Goal: Transaction & Acquisition: Purchase product/service

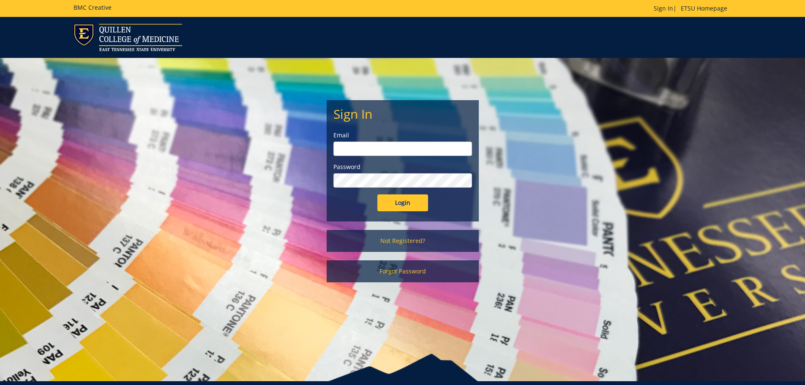
type input "gregoryk@etsu.edu"
drag, startPoint x: 399, startPoint y: 201, endPoint x: 404, endPoint y: 199, distance: 5.2
click at [400, 201] on input "Login" at bounding box center [402, 202] width 51 height 17
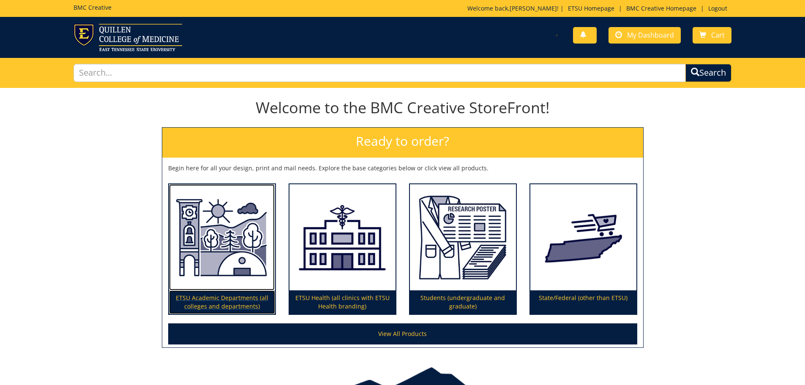
click at [221, 249] on img at bounding box center [222, 237] width 106 height 106
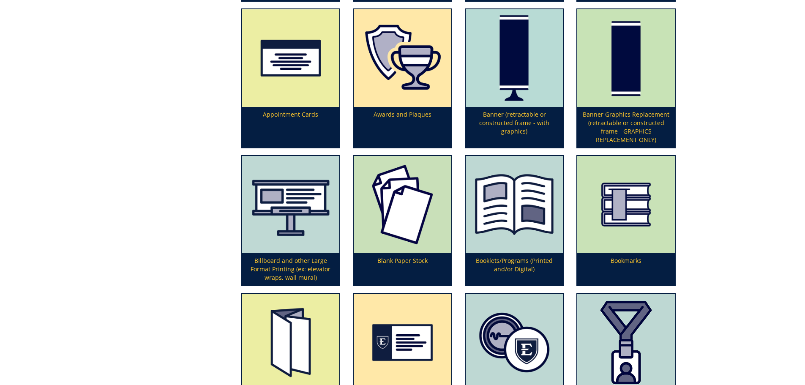
scroll to position [338, 0]
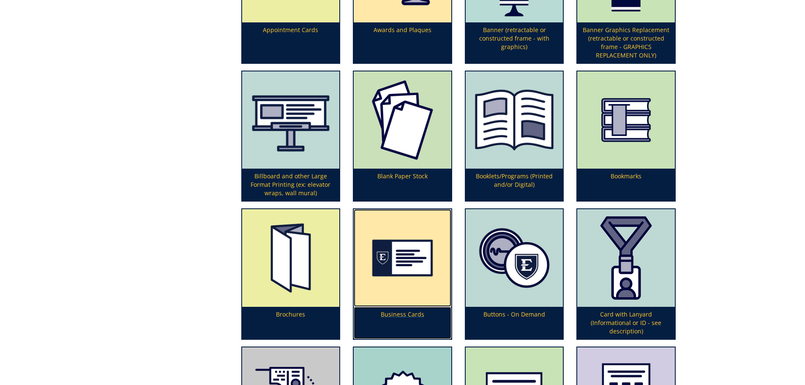
click at [411, 273] on img at bounding box center [403, 258] width 98 height 98
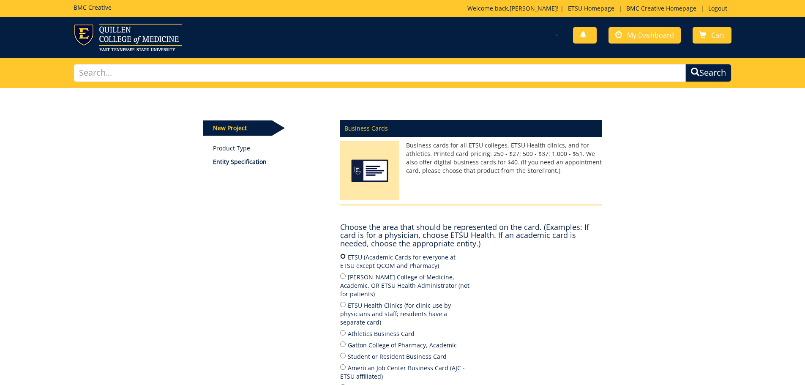
drag, startPoint x: 342, startPoint y: 256, endPoint x: 362, endPoint y: 259, distance: 21.0
click at [342, 256] on input "ETSU (Academic Cards for everyone at ETSU except QCOM and Pharmacy)" at bounding box center [342, 255] width 5 height 5
radio input "true"
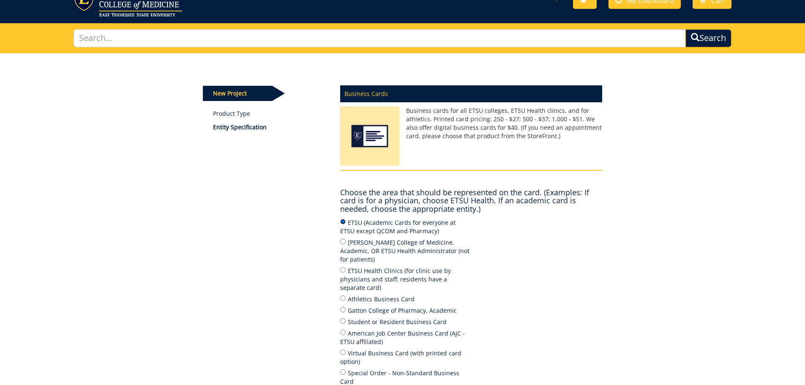
scroll to position [119, 0]
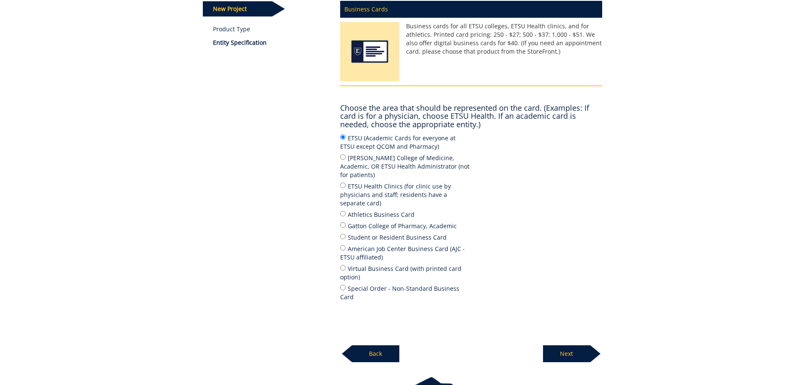
click at [566, 345] on p "Next" at bounding box center [566, 353] width 47 height 17
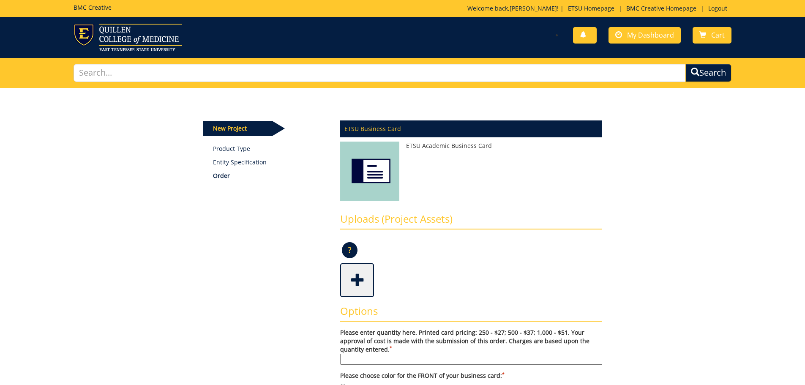
scroll to position [84, 0]
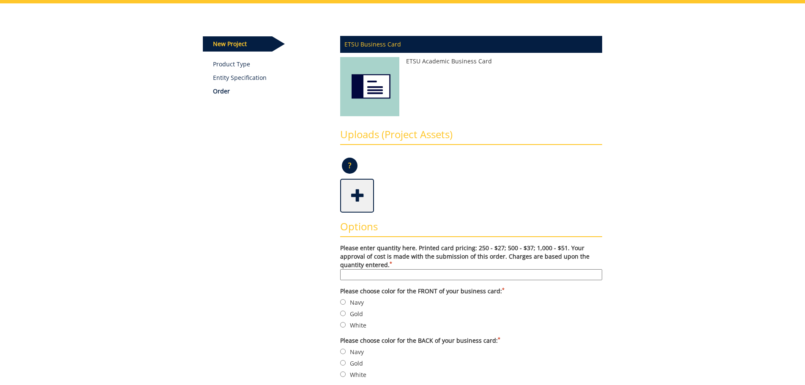
click at [469, 275] on input "Please enter quantity here. Printed card pricing: 250 - $27; 500 - $37; 1,000 -…" at bounding box center [471, 274] width 262 height 11
type input "500"
click at [343, 325] on input "White" at bounding box center [342, 324] width 5 height 5
radio input "true"
click at [342, 354] on input "Navy" at bounding box center [342, 351] width 5 height 5
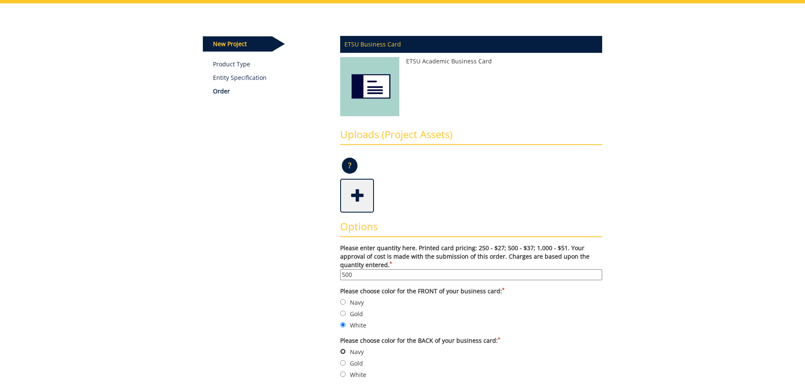
radio input "true"
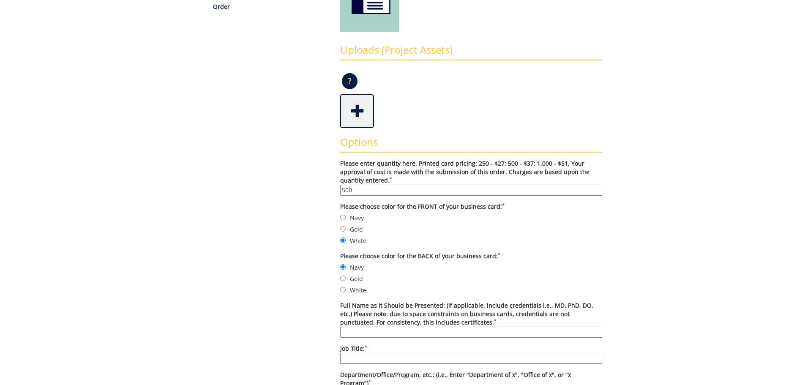
click at [411, 333] on input "Full Name as it Should be Presented: (if applicable, include credentials i.e., …" at bounding box center [471, 332] width 262 height 11
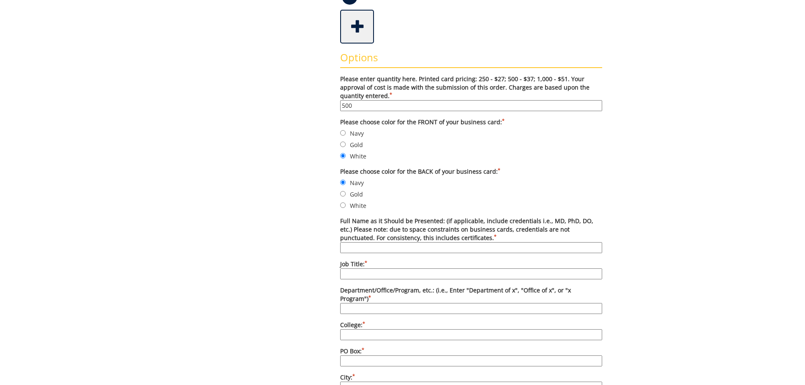
click at [383, 303] on input "Department/Office/Program, etc.: (i.e., Enter "Department of x", "Office of x",…" at bounding box center [471, 308] width 262 height 11
type input "Surveying and Mapping Science Program"
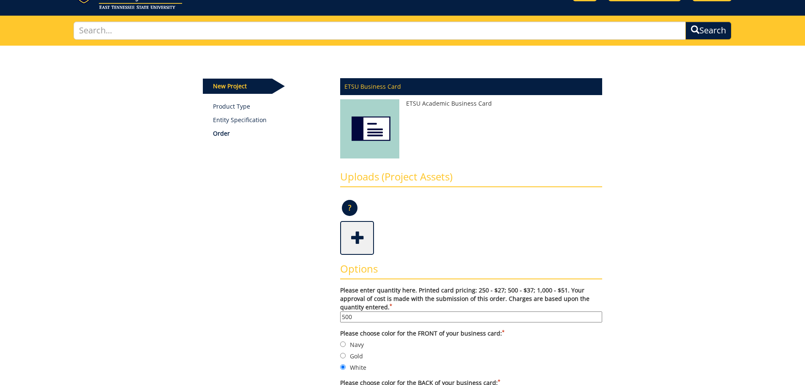
scroll to position [0, 0]
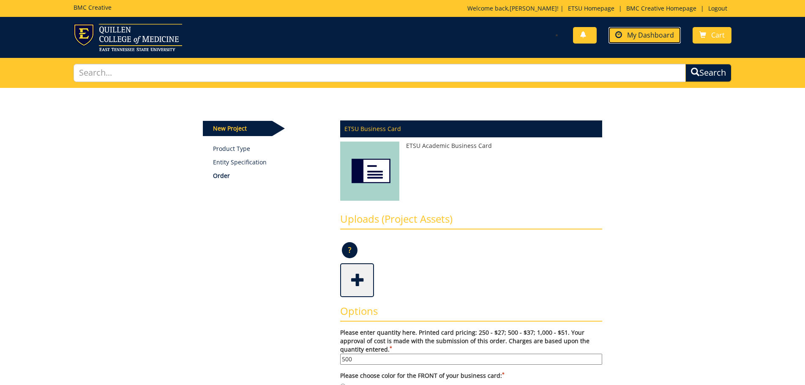
click at [633, 33] on span "My Dashboard" at bounding box center [650, 34] width 47 height 9
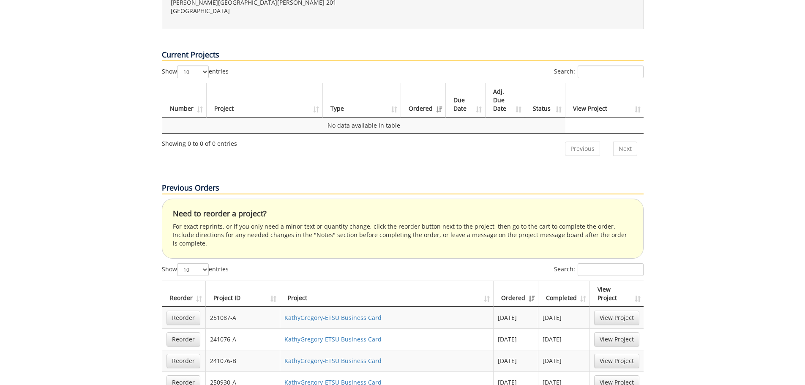
scroll to position [507, 0]
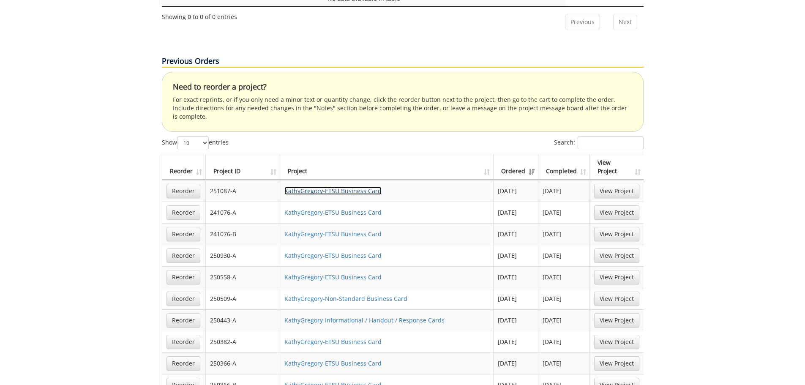
click at [362, 187] on link "KathyGregory-ETSU Business Card" at bounding box center [332, 191] width 97 height 8
click at [303, 294] on link "KathyGregory-Non-Standard Business Card" at bounding box center [345, 298] width 123 height 8
click at [390, 316] on link "KathyGregory-Informational / Handout / Response Cards" at bounding box center [364, 320] width 160 height 8
click at [336, 187] on link "KathyGregory-ETSU Business Card" at bounding box center [332, 191] width 97 height 8
click at [293, 208] on link "KathyGregory-ETSU Business Card" at bounding box center [332, 212] width 97 height 8
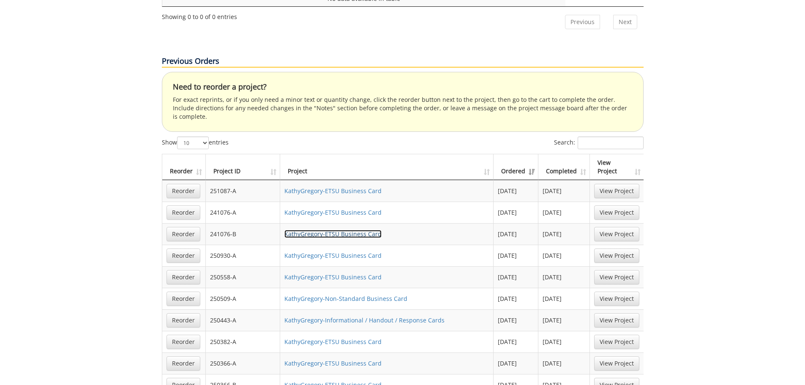
click at [315, 230] on link "KathyGregory-ETSU Business Card" at bounding box center [332, 234] width 97 height 8
click at [304, 251] on link "KathyGregory-ETSU Business Card" at bounding box center [332, 255] width 97 height 8
drag, startPoint x: 317, startPoint y: 254, endPoint x: 340, endPoint y: 250, distance: 23.2
click at [317, 266] on td "KathyGregory-ETSU Business Card" at bounding box center [387, 277] width 214 height 22
click at [344, 273] on link "KathyGregory-ETSU Business Card" at bounding box center [332, 277] width 97 height 8
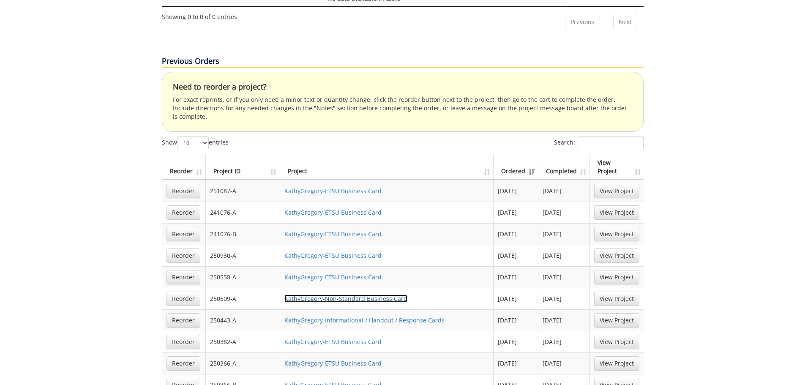
click at [333, 294] on link "KathyGregory-Non-Standard Business Card" at bounding box center [345, 298] width 123 height 8
click at [309, 273] on link "KathyGregory-ETSU Business Card" at bounding box center [332, 277] width 97 height 8
click at [180, 270] on link "Reorder" at bounding box center [183, 277] width 34 height 14
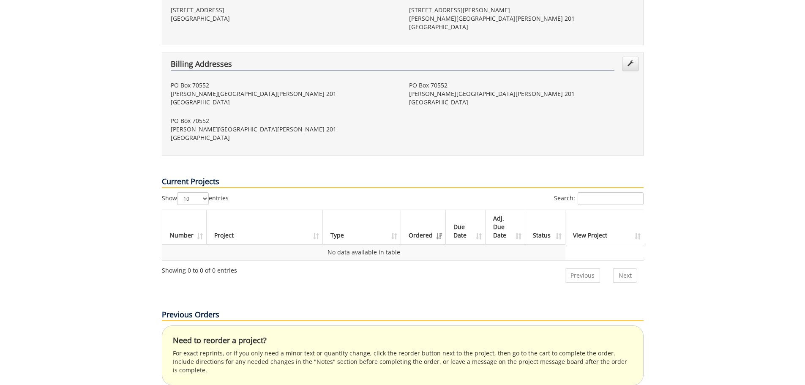
scroll to position [0, 0]
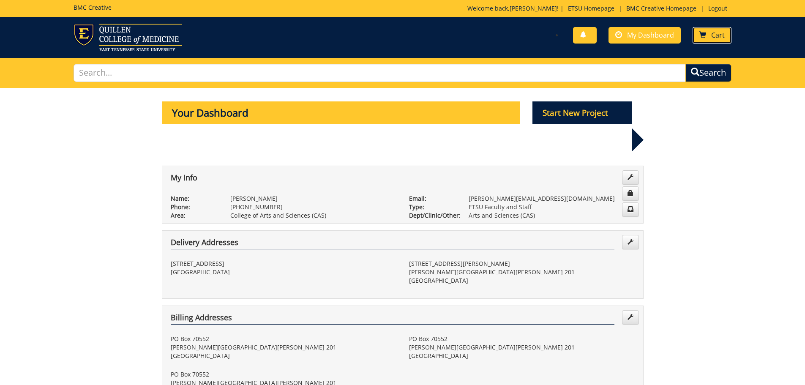
click at [719, 31] on span "Cart" at bounding box center [718, 34] width 14 height 9
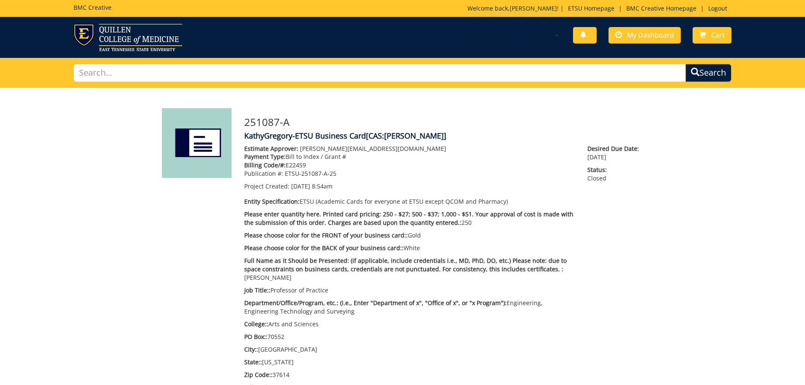
scroll to position [26, 0]
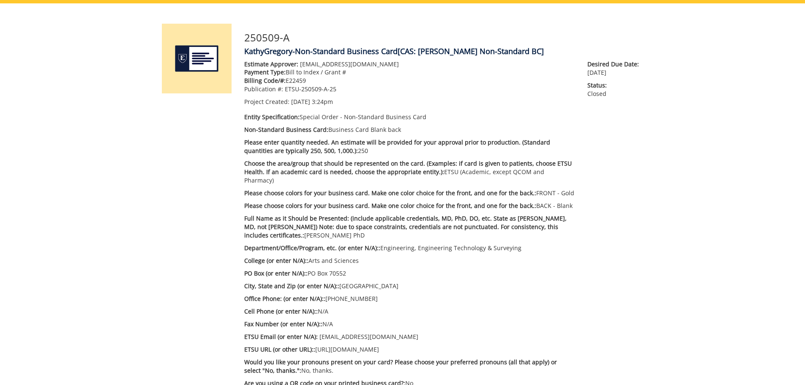
scroll to position [42, 0]
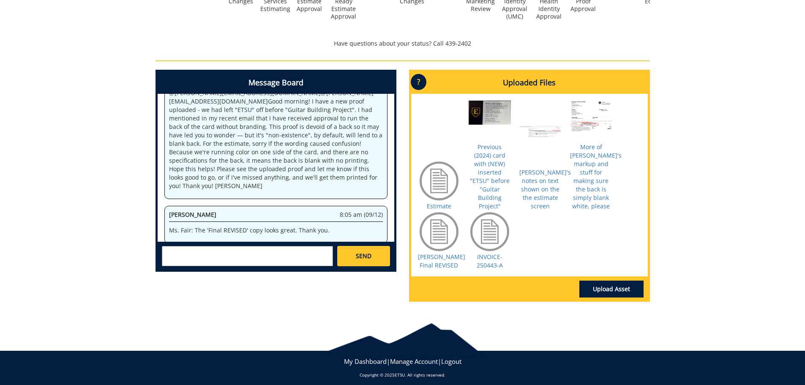
scroll to position [253, 0]
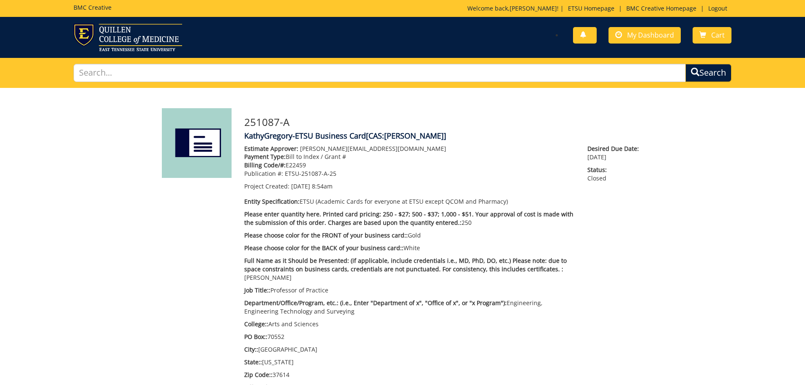
scroll to position [26, 0]
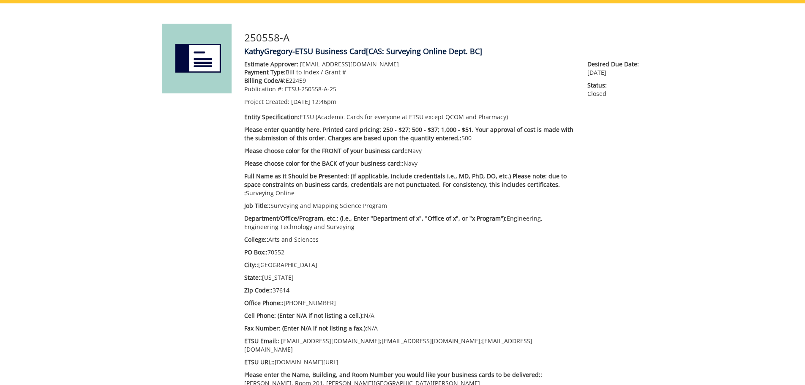
scroll to position [42, 0]
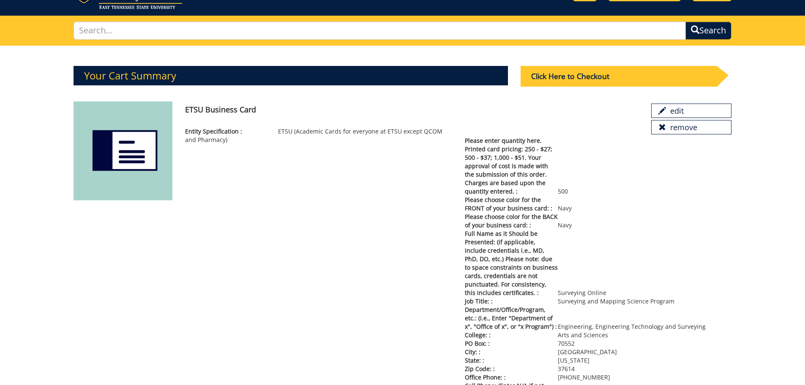
scroll to position [127, 0]
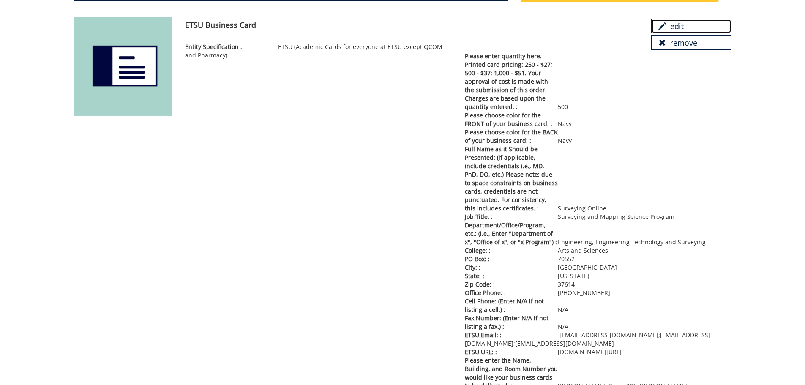
drag, startPoint x: 687, startPoint y: 23, endPoint x: 476, endPoint y: 38, distance: 210.9
click at [687, 24] on link "edit" at bounding box center [691, 26] width 80 height 14
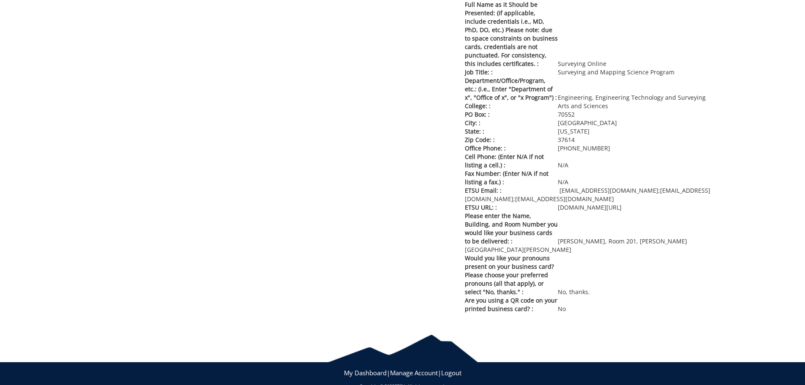
scroll to position [18, 0]
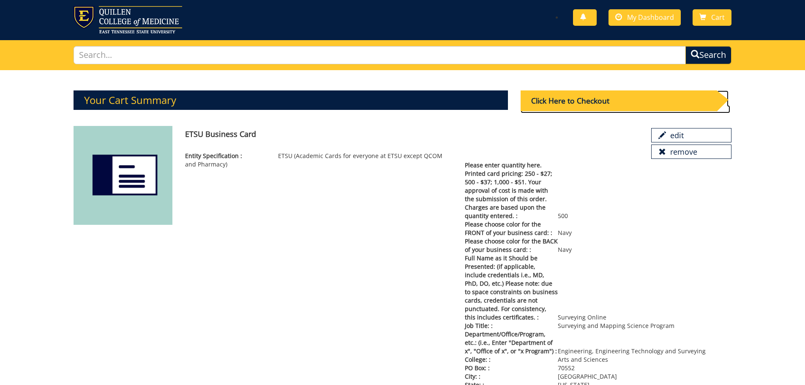
click at [624, 104] on div "Click Here to Checkout" at bounding box center [619, 100] width 196 height 21
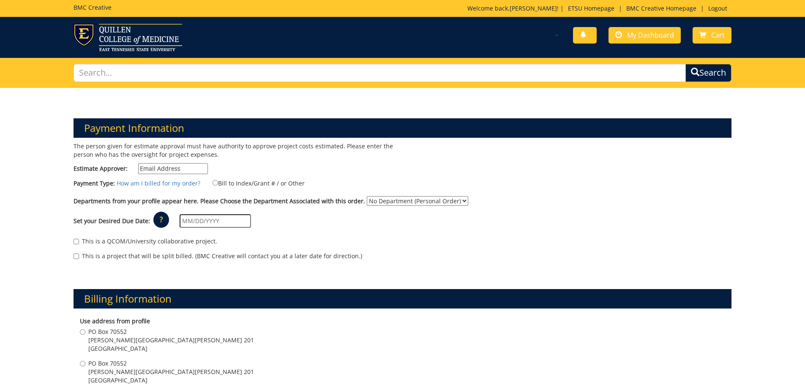
click at [178, 169] on input "Estimate Approver:" at bounding box center [173, 168] width 70 height 11
type input "gregoryk@etsu.edu"
type input "144 Merman Rd"
type input "Kingsport"
type input "37663"
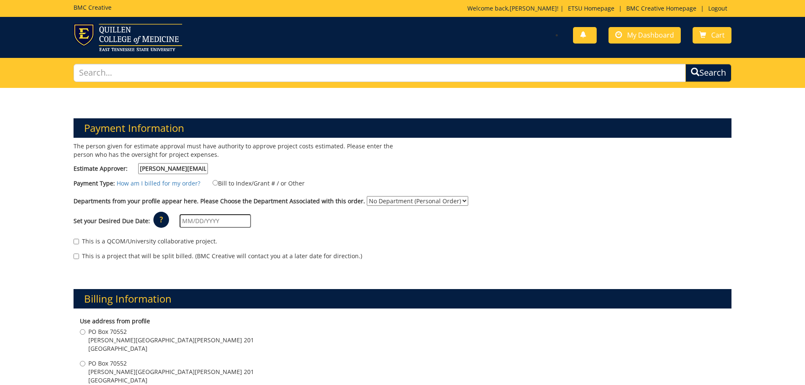
click at [455, 202] on select "No Department (Personal Order) Arts and Sciences (CAS)" at bounding box center [417, 201] width 101 height 10
select select "15"
click at [367, 196] on select "No Department (Personal Order) Arts and Sciences (CAS)" at bounding box center [417, 201] width 101 height 10
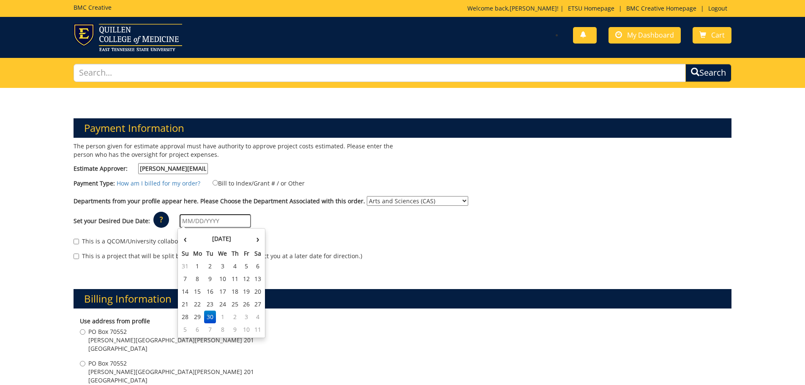
drag, startPoint x: 189, startPoint y: 222, endPoint x: 209, endPoint y: 218, distance: 20.6
click at [189, 222] on input "text" at bounding box center [215, 221] width 71 height 14
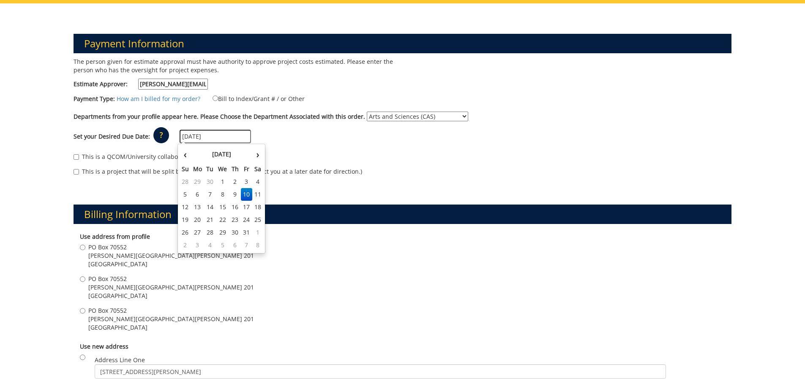
type input "10/10/2025"
click at [83, 247] on input "PO Box 70552 WIlson-Wallis Hall Room 201 Johnson City , TN 37614" at bounding box center [82, 247] width 5 height 5
radio input "true"
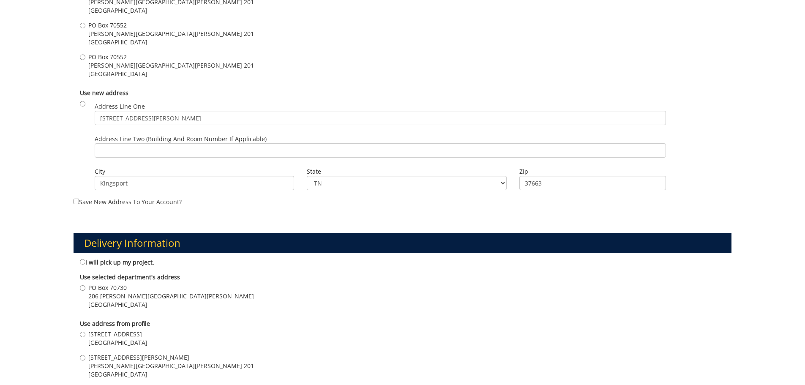
scroll to position [422, 0]
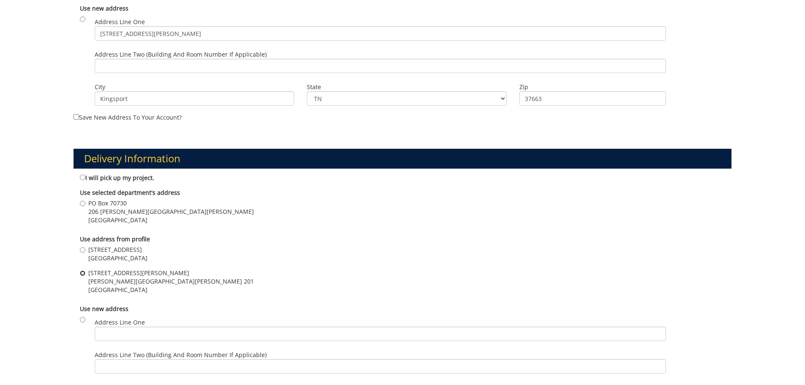
click at [83, 274] on input "1240 Robert Bell Drive Wilson-Wallis Hall Room 201 Johnson City , TN 37614" at bounding box center [82, 272] width 5 height 5
radio input "true"
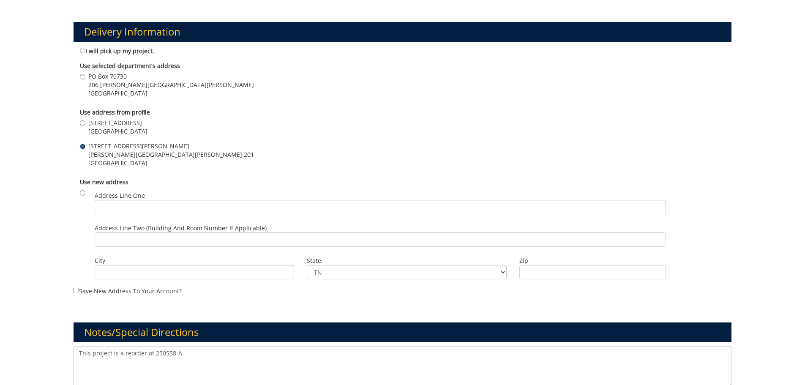
scroll to position [634, 0]
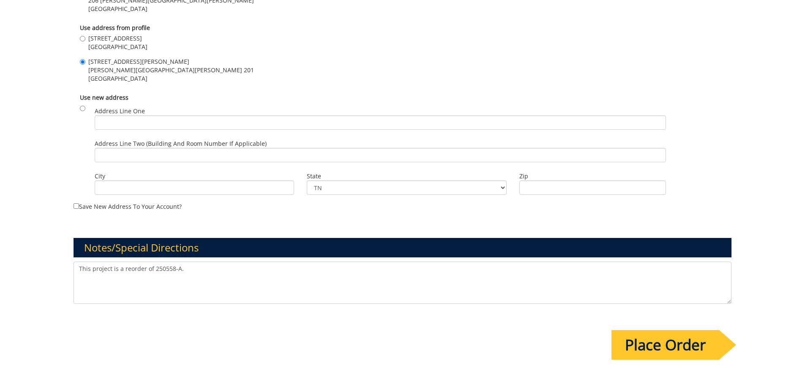
click at [193, 269] on textarea "This project is a reorder of 250558-A." at bounding box center [403, 283] width 658 height 42
click at [340, 267] on textarea "This project is a reorder of 250558-A." at bounding box center [403, 283] width 658 height 42
click at [384, 266] on textarea "This project is a reorder of 250558-A." at bounding box center [403, 283] width 658 height 42
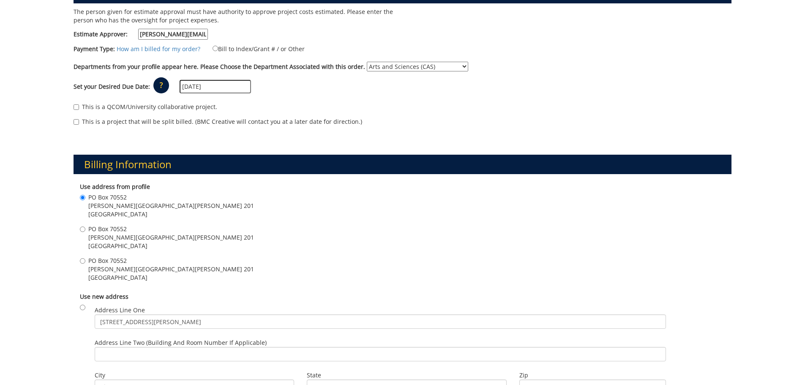
scroll to position [92, 0]
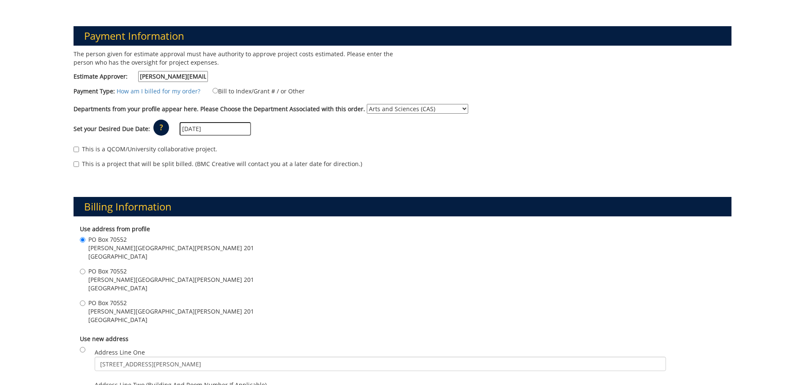
type textarea "This project is a reorder of 250558-A. Please remove all emails from the card e…"
click at [213, 90] on input "Bill to Index/Grant # / or Other" at bounding box center [215, 90] width 5 height 5
radio input "true"
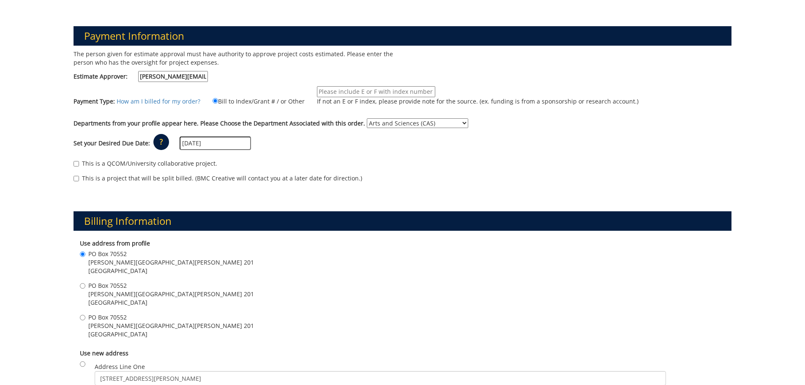
drag, startPoint x: 344, startPoint y: 93, endPoint x: 351, endPoint y: 94, distance: 6.4
click at [344, 93] on input "If not an E or F index, please provide note for the source. (ex. funding is fro…" at bounding box center [376, 91] width 118 height 11
type input "E22459"
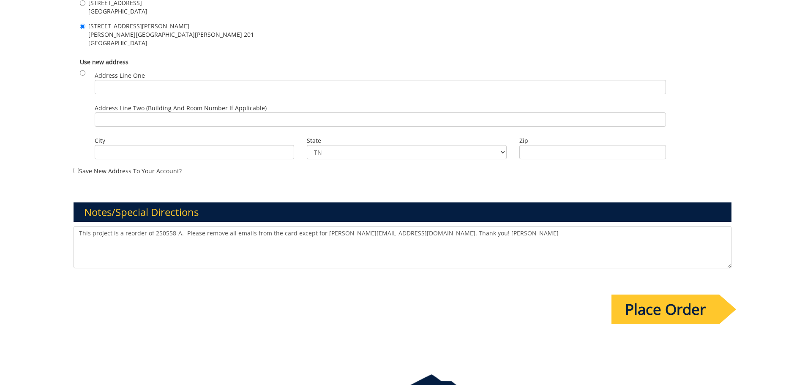
scroll to position [740, 0]
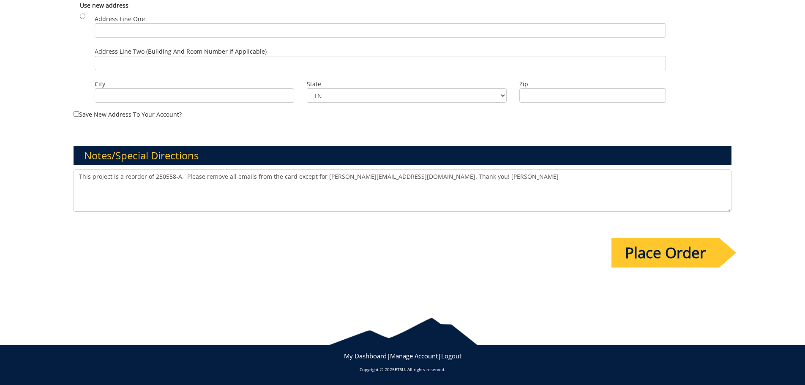
click at [453, 172] on textarea "This project is a reorder of 250558-A." at bounding box center [403, 190] width 658 height 42
click at [377, 176] on textarea "This project is a reorder of 250558-A." at bounding box center [403, 190] width 658 height 42
click at [448, 177] on textarea "This project is a reorder of 250558-A." at bounding box center [403, 190] width 658 height 42
click at [450, 176] on textarea "This project is a reorder of 250558-A." at bounding box center [403, 190] width 658 height 42
click at [530, 177] on textarea "This project is a reorder of 250558-A." at bounding box center [403, 190] width 658 height 42
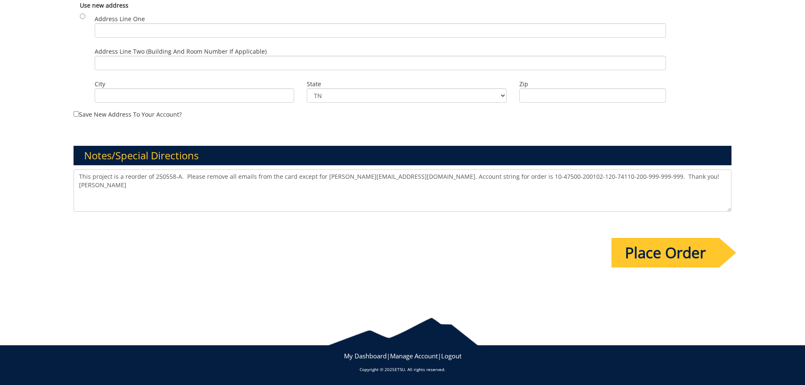
type textarea "This project is a reorder of 250558-A. Please remove all emails from the card e…"
click at [649, 251] on input "Place Order" at bounding box center [665, 253] width 108 height 30
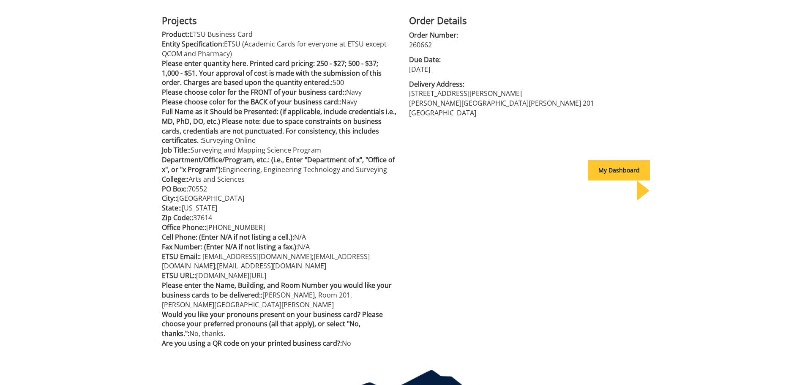
scroll to position [4, 0]
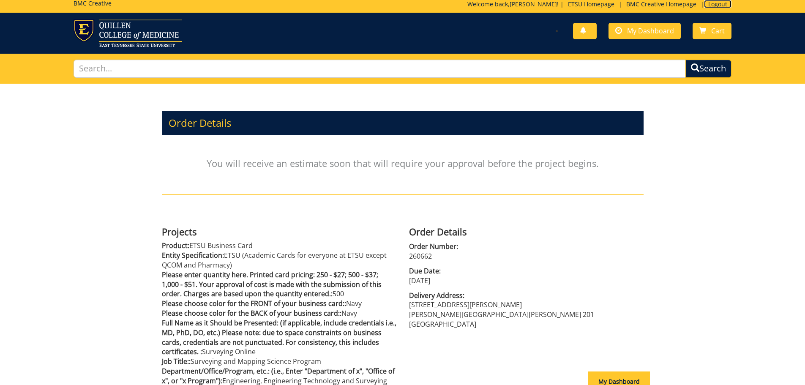
click at [715, 8] on link "Logout" at bounding box center [717, 4] width 27 height 8
